Goal: Transaction & Acquisition: Purchase product/service

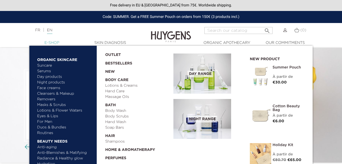
click at [52, 45] on link "  E-Shop" at bounding box center [51, 43] width 53 height 6
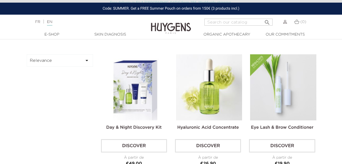
scroll to position [126, 0]
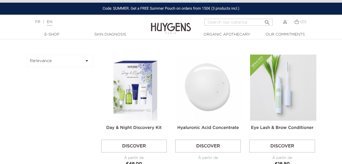
click at [184, 81] on img at bounding box center [209, 87] width 66 height 66
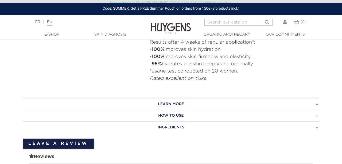
scroll to position [316, 0]
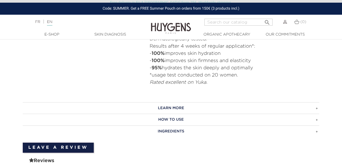
click at [195, 105] on h3 "LEARN MORE" at bounding box center [171, 108] width 296 height 12
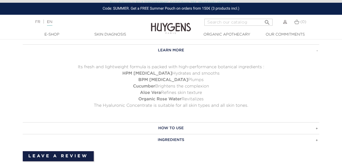
scroll to position [374, 0]
click at [195, 124] on h3 "HOW TO USE" at bounding box center [171, 128] width 296 height 12
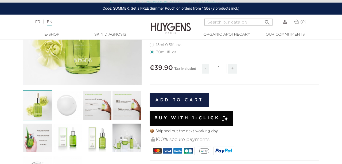
scroll to position [4, 0]
